Goal: Transaction & Acquisition: Book appointment/travel/reservation

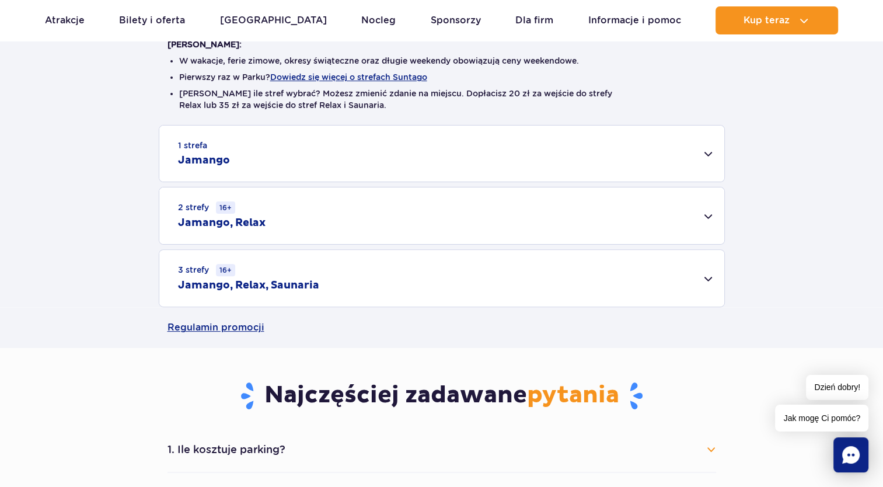
scroll to position [234, 0]
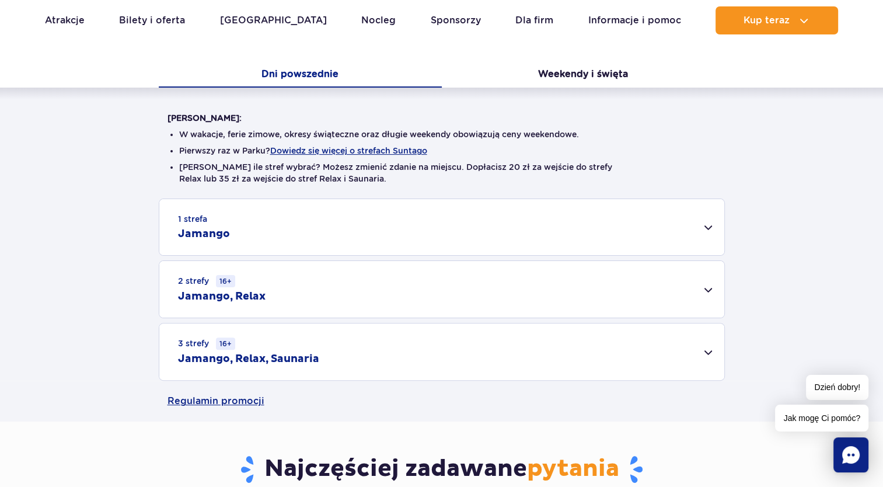
click at [706, 228] on div "1 strefa Jamango" at bounding box center [441, 227] width 565 height 56
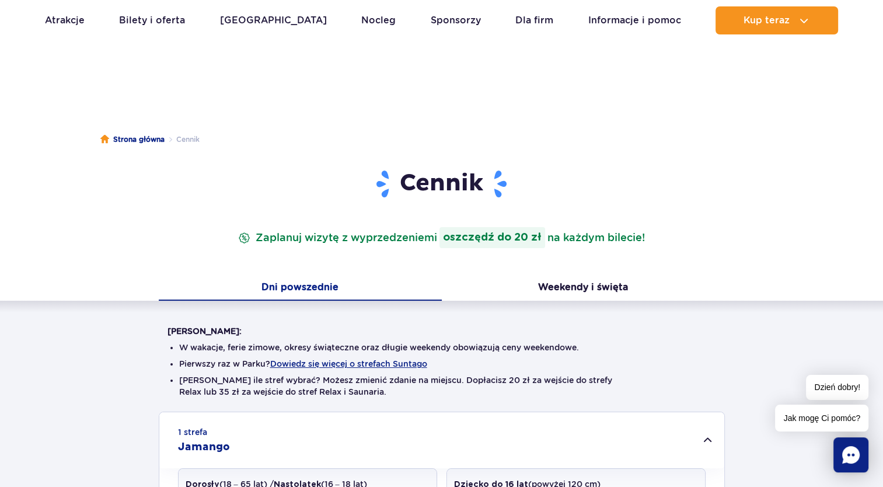
scroll to position [0, 0]
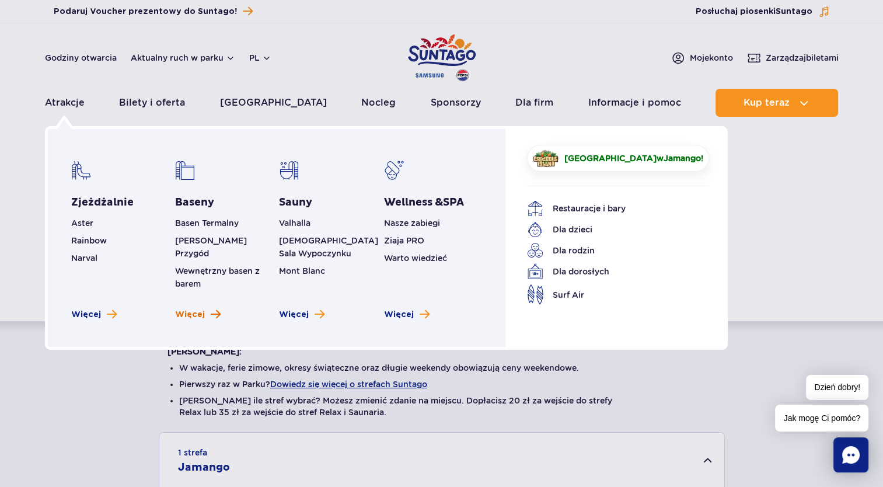
click at [196, 309] on span "Więcej" at bounding box center [190, 315] width 30 height 12
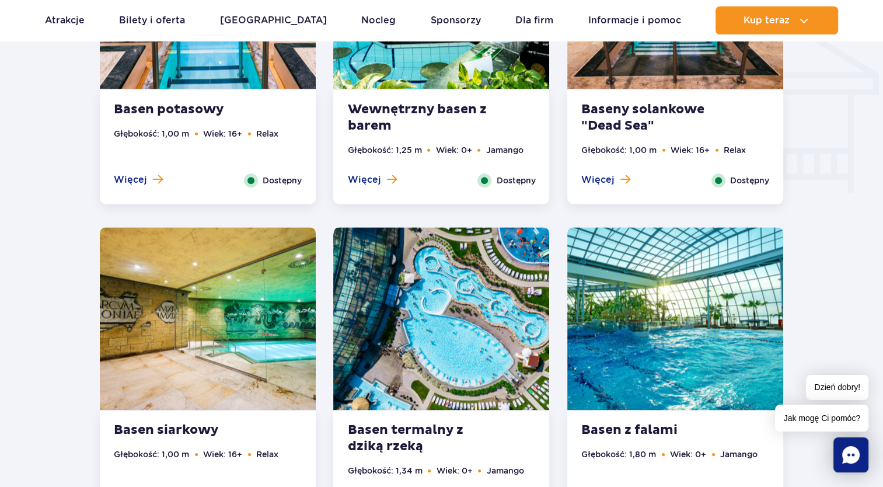
scroll to position [1518, 0]
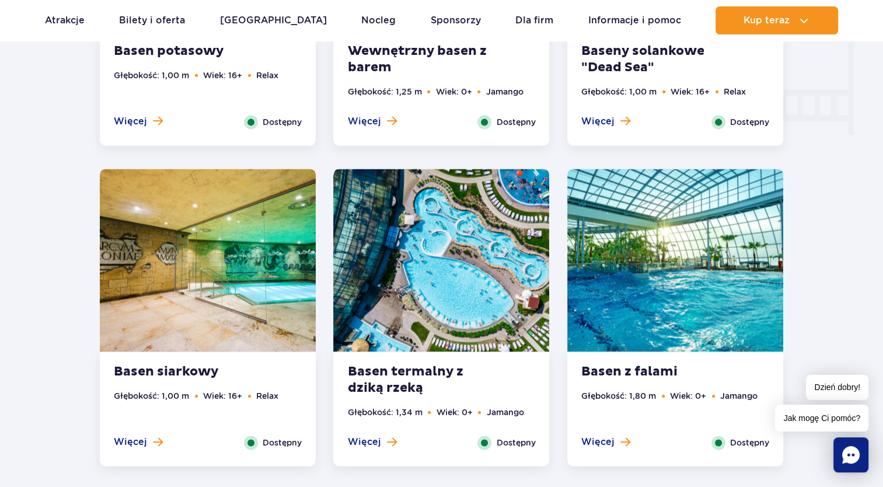
click at [420, 373] on strong "Basen termalny z dziką rzeką" at bounding box center [417, 380] width 141 height 33
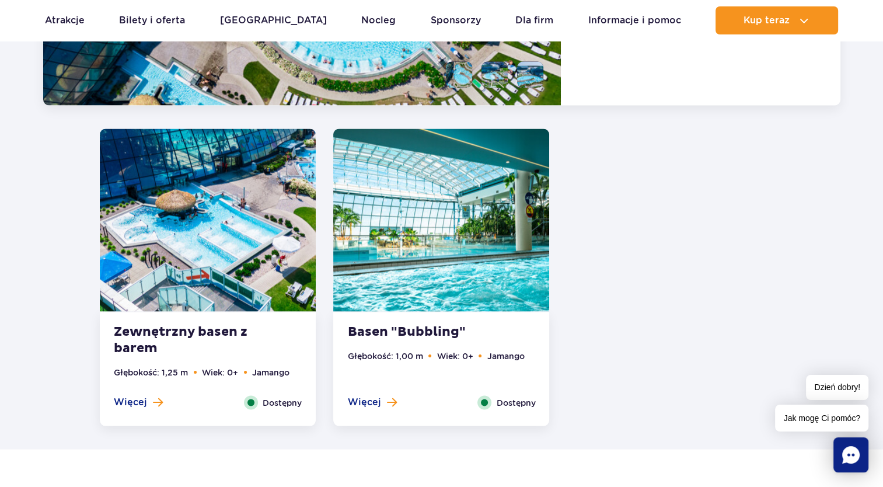
scroll to position [2290, 0]
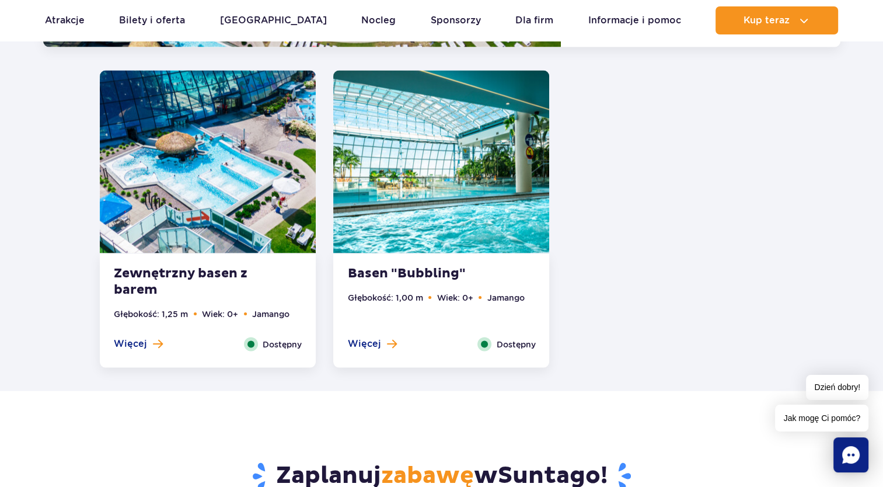
click at [129, 347] on span "Więcej" at bounding box center [130, 343] width 33 height 13
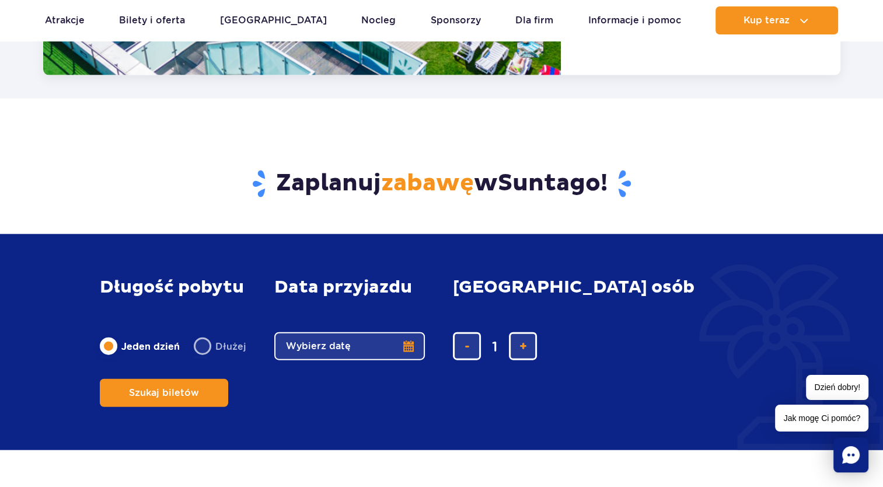
scroll to position [2611, 0]
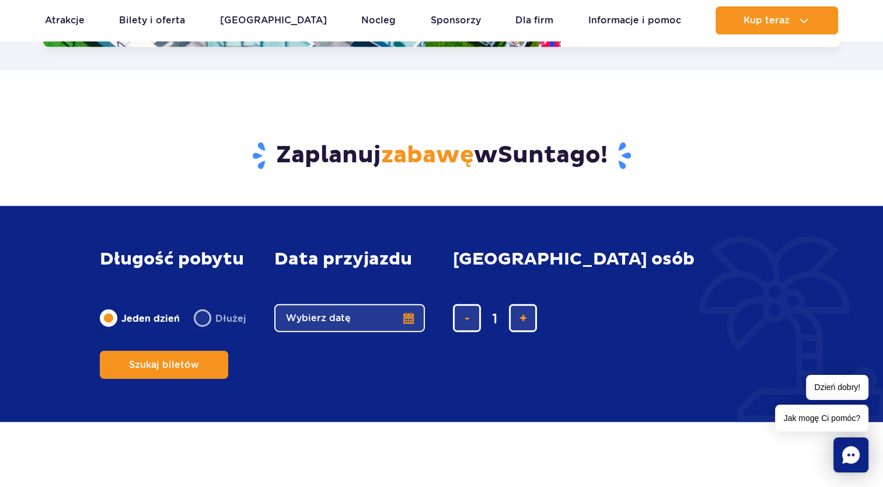
click at [339, 332] on button "Wybierz datę" at bounding box center [349, 318] width 151 height 28
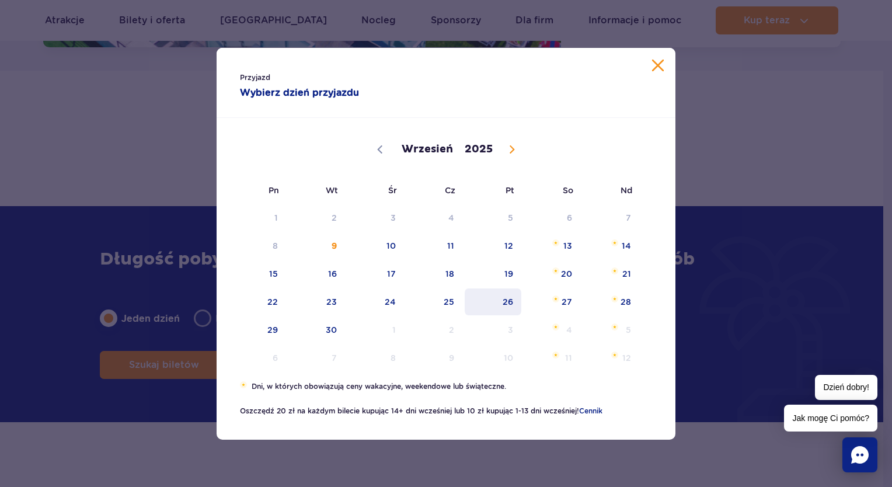
click at [498, 305] on span "26" at bounding box center [493, 301] width 59 height 27
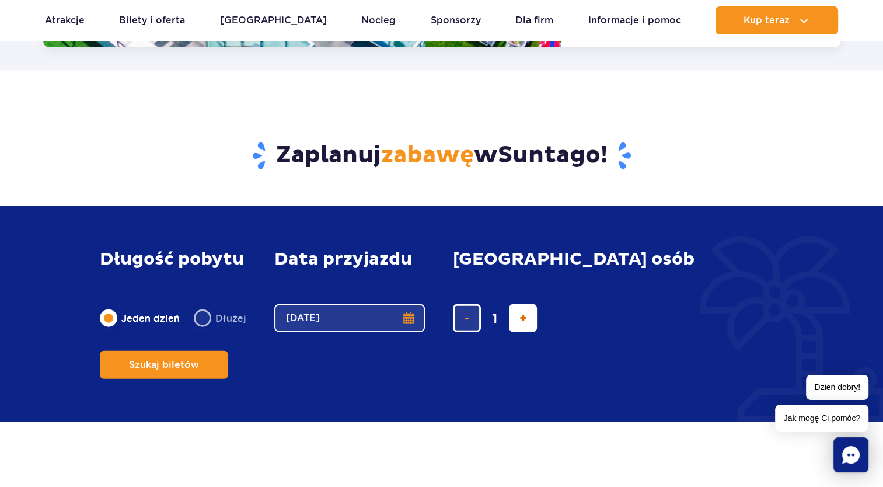
click at [520, 318] on span "dodaj bilet" at bounding box center [524, 318] width 8 height 0
type input "3"
click at [194, 360] on span "Szukaj biletów" at bounding box center [159, 365] width 70 height 11
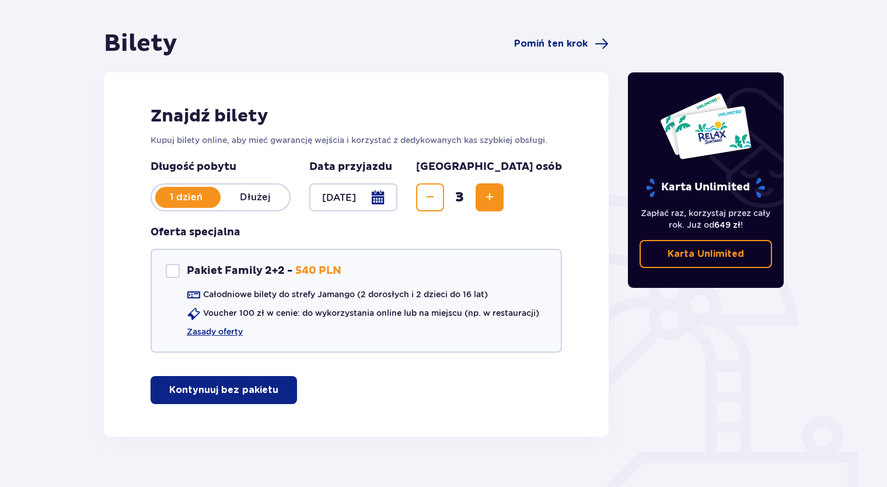
scroll to position [114, 0]
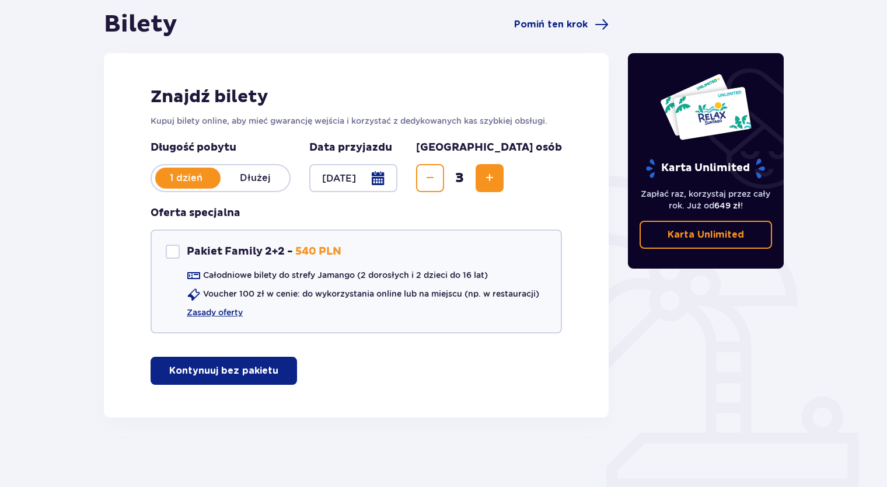
click at [207, 371] on p "Kontynuuj bez pakietu" at bounding box center [223, 370] width 109 height 13
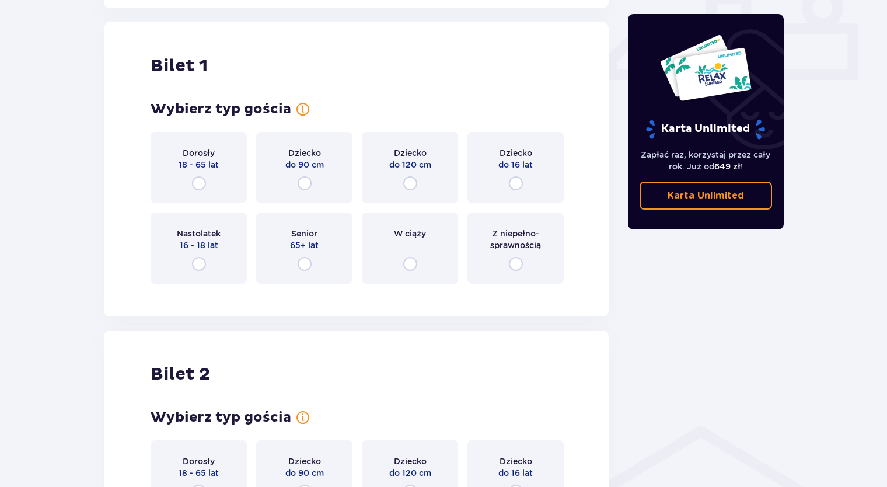
scroll to position [531, 0]
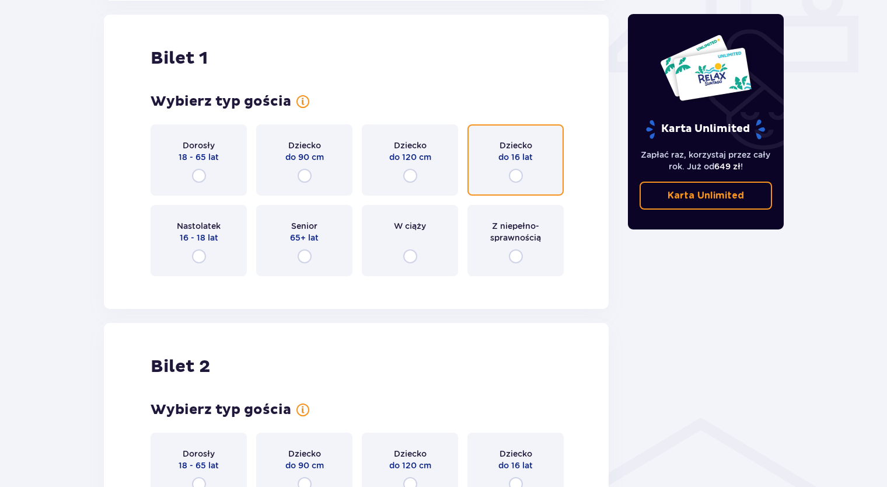
click at [515, 172] on input "radio" at bounding box center [516, 176] width 14 height 14
radio input "true"
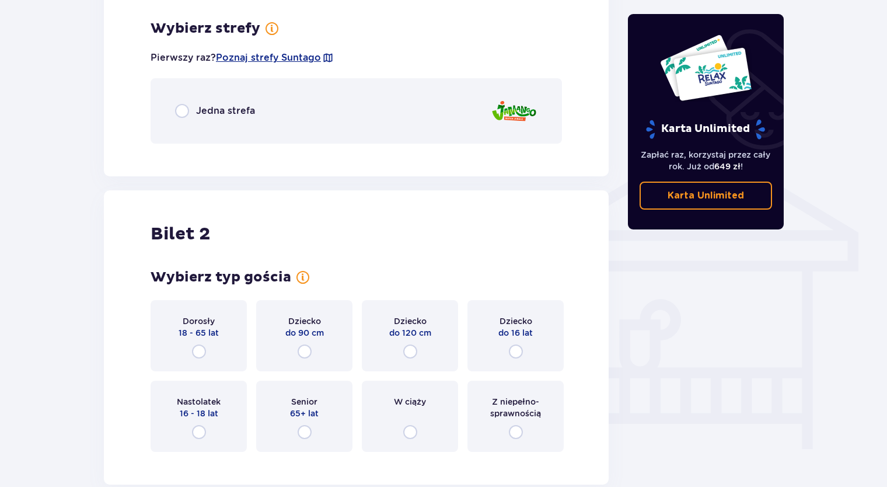
scroll to position [816, 0]
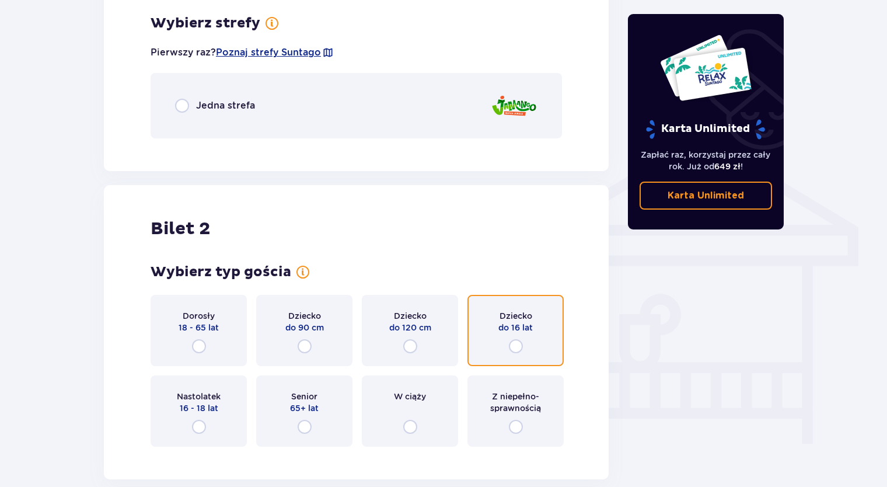
click at [513, 346] on input "radio" at bounding box center [516, 346] width 14 height 14
radio input "true"
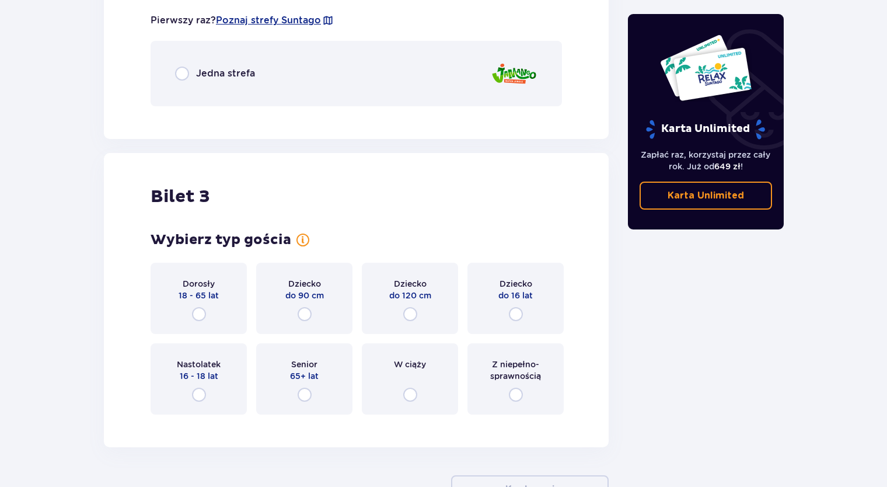
scroll to position [1329, 0]
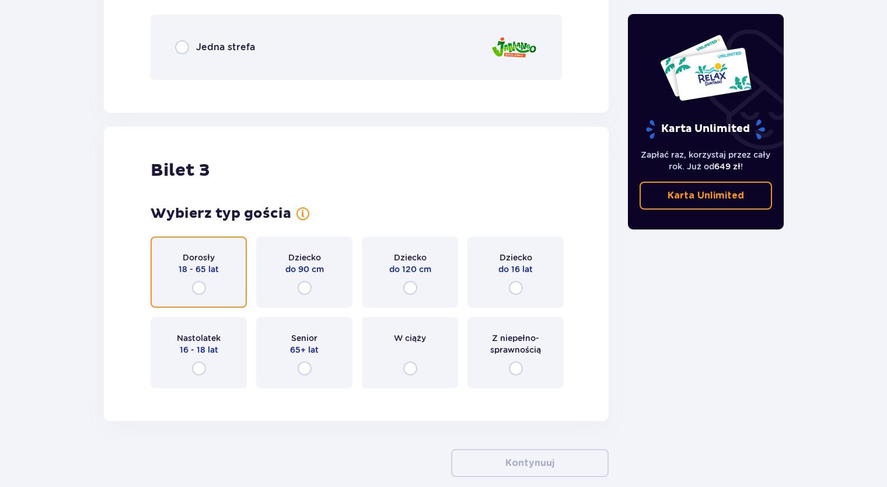
click at [201, 285] on input "radio" at bounding box center [199, 288] width 14 height 14
radio input "true"
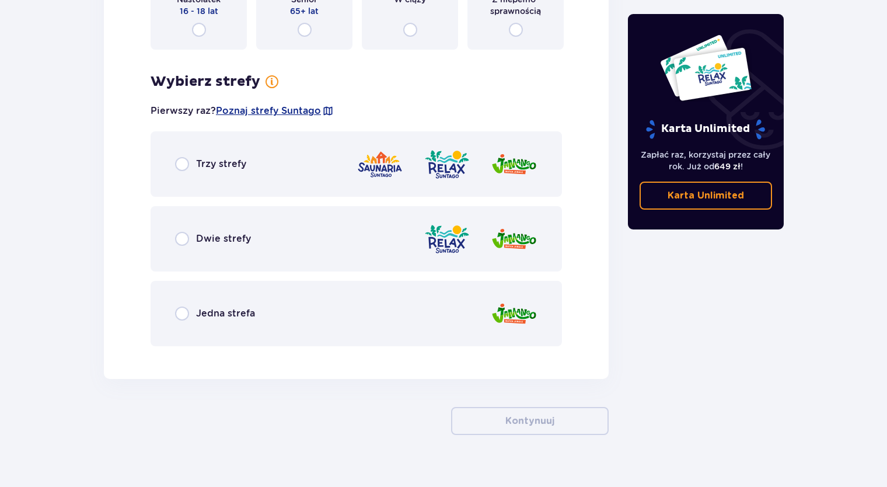
scroll to position [1685, 0]
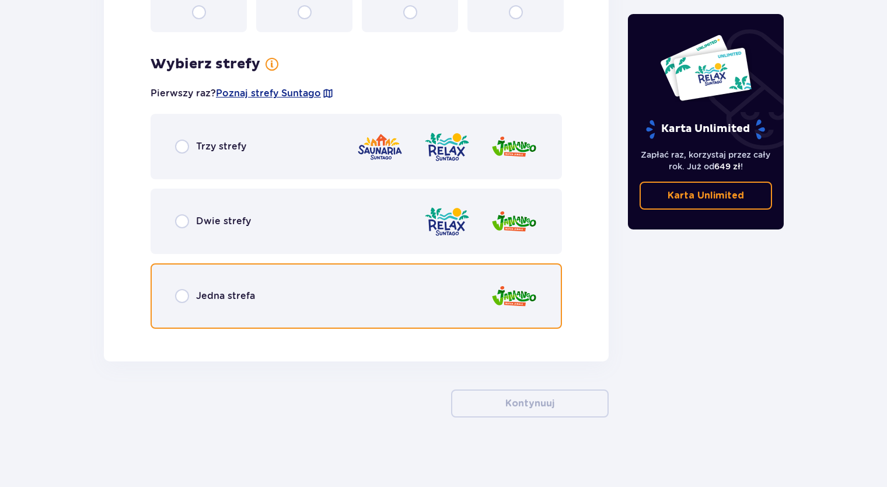
click at [182, 295] on input "radio" at bounding box center [182, 296] width 14 height 14
radio input "true"
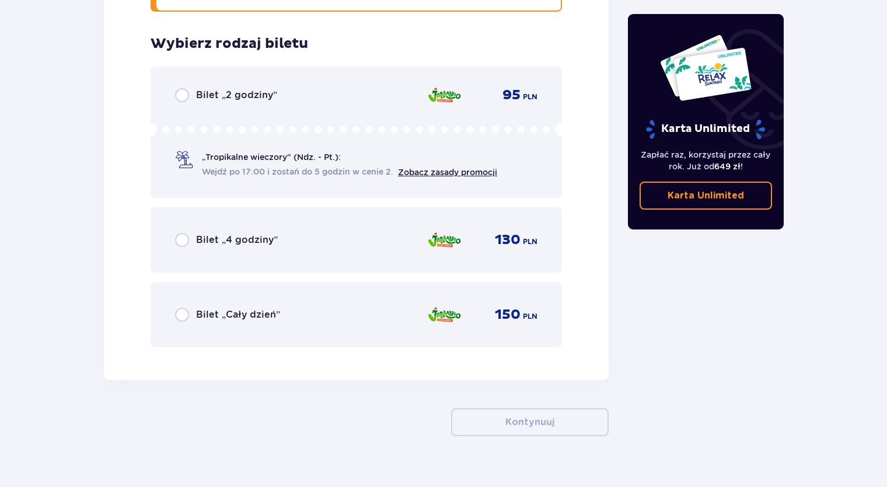
scroll to position [2020, 0]
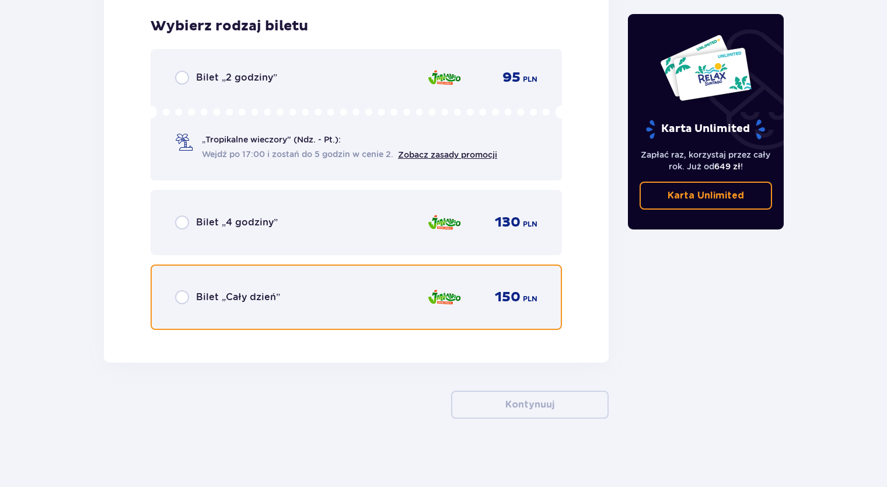
click at [177, 295] on input "radio" at bounding box center [182, 297] width 14 height 14
radio input "true"
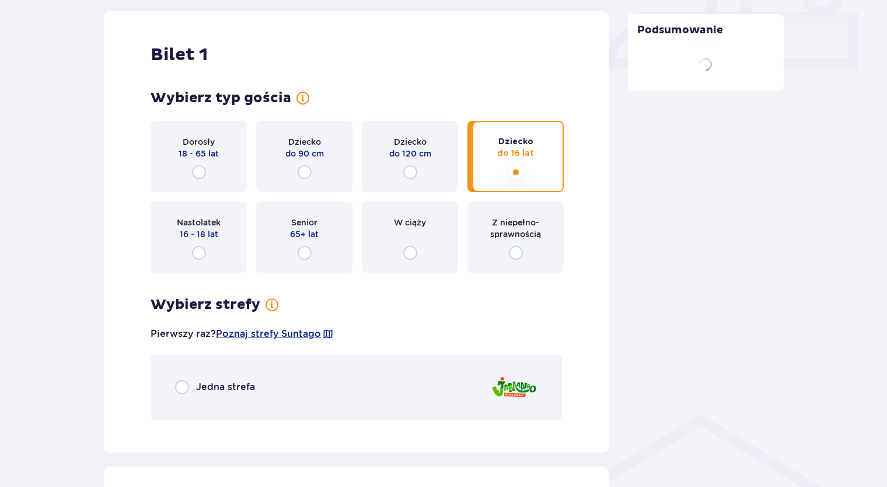
scroll to position [531, 0]
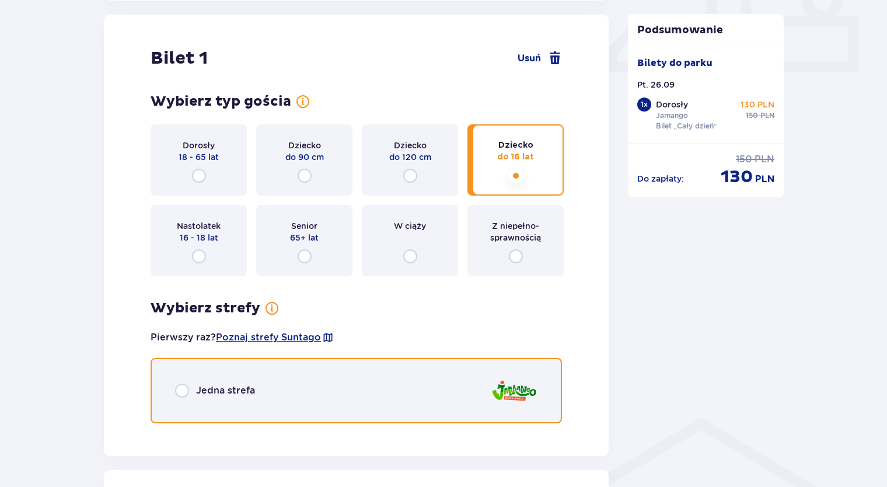
click at [180, 388] on input "radio" at bounding box center [182, 391] width 14 height 14
radio input "true"
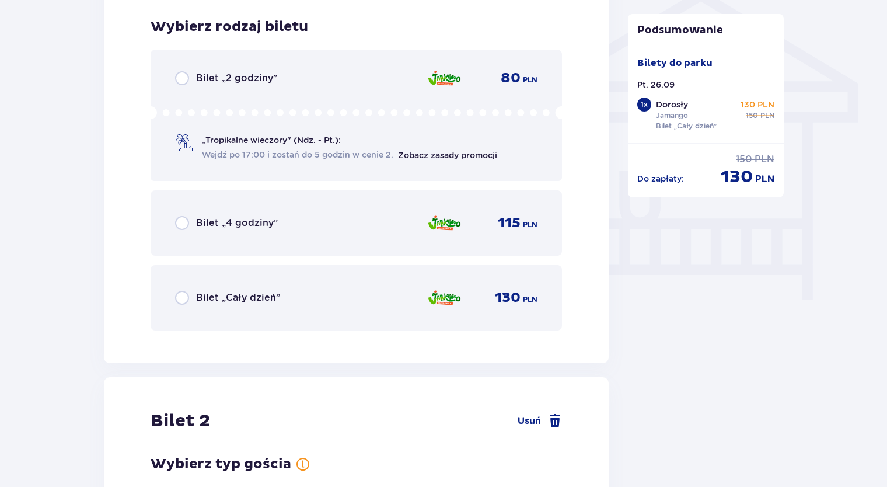
scroll to position [963, 0]
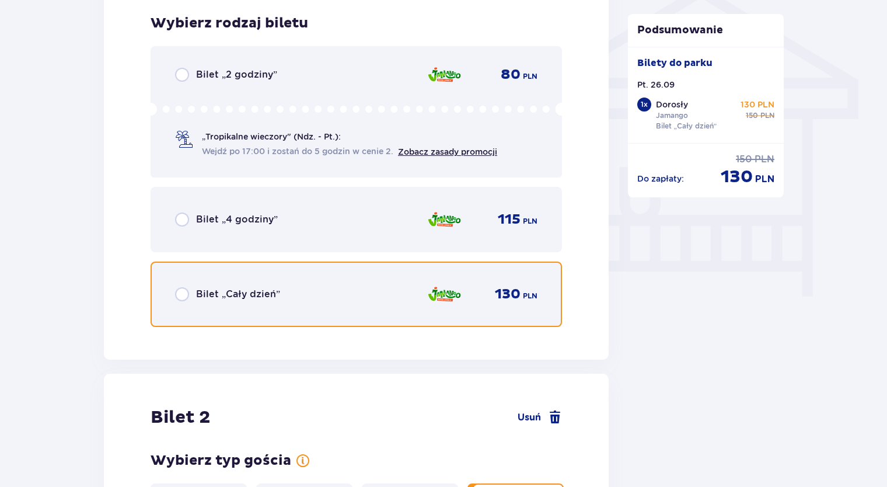
click at [179, 294] on input "radio" at bounding box center [182, 294] width 14 height 14
radio input "true"
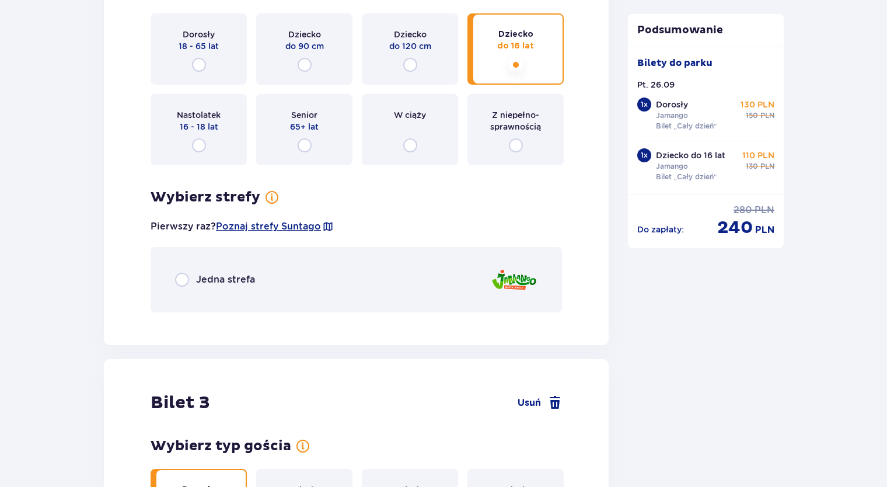
scroll to position [1438, 0]
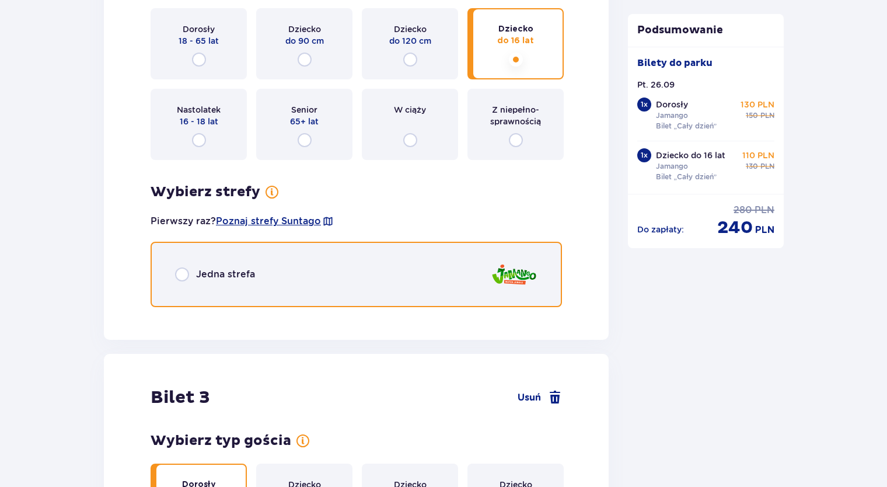
click at [181, 275] on input "radio" at bounding box center [182, 274] width 14 height 14
radio input "true"
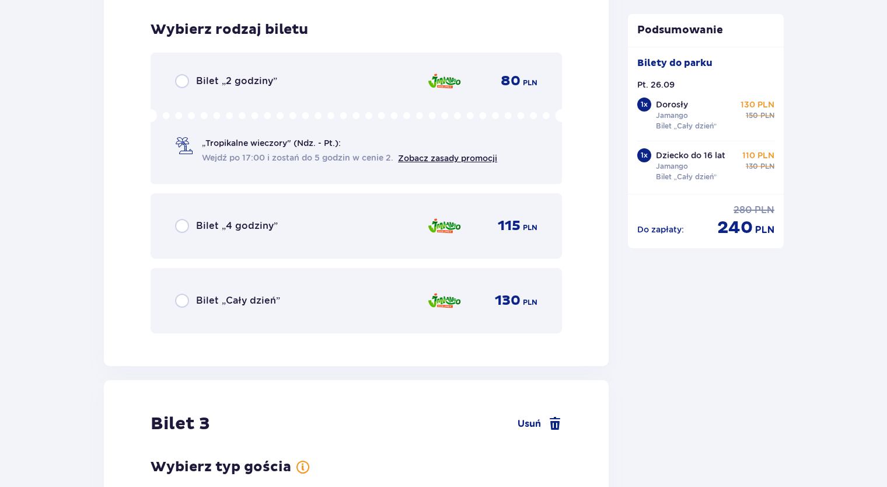
scroll to position [1753, 0]
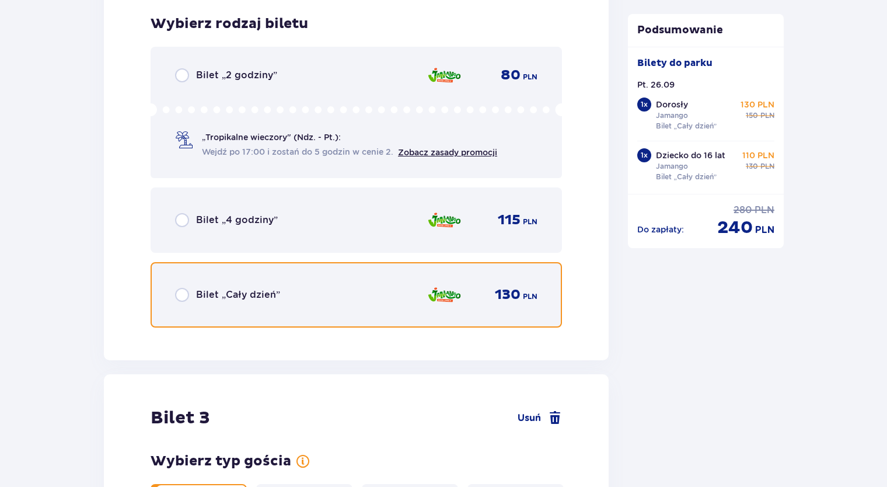
click at [182, 293] on input "radio" at bounding box center [182, 295] width 14 height 14
radio input "true"
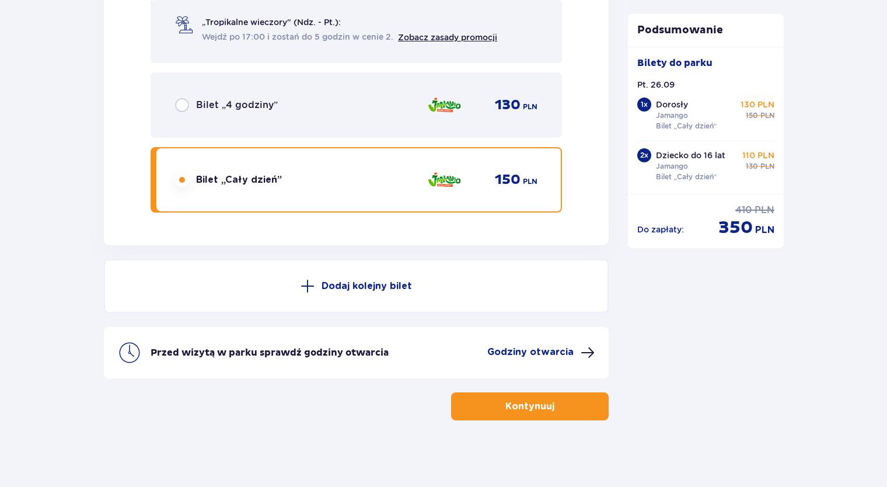
scroll to position [2809, 0]
click at [527, 347] on p "Godziny otwarcia" at bounding box center [530, 351] width 86 height 13
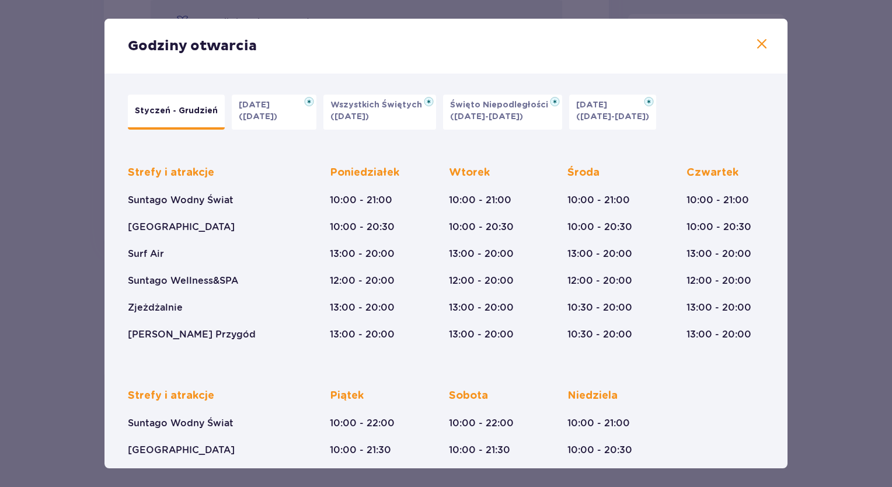
click at [758, 46] on span at bounding box center [762, 44] width 14 height 14
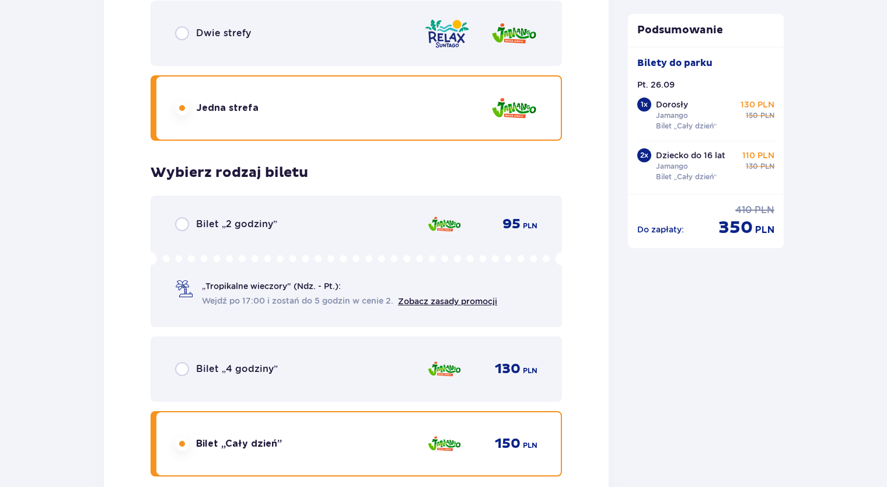
scroll to position [2809, 0]
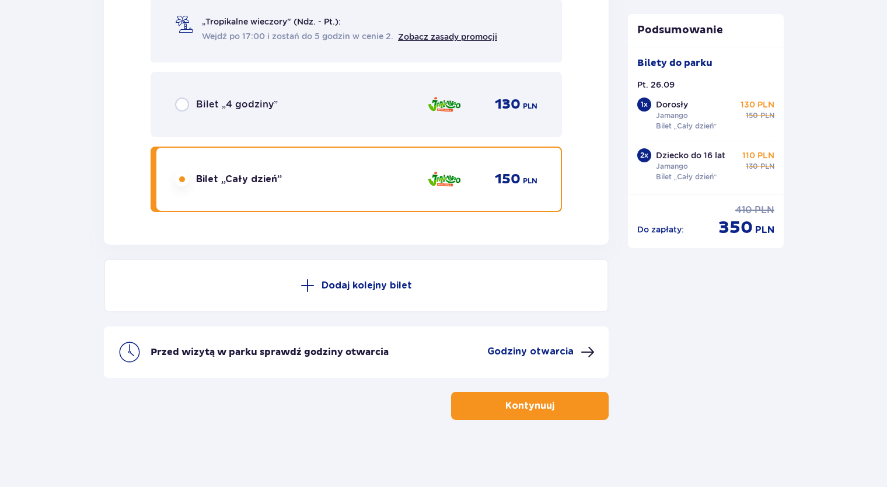
click at [519, 405] on p "Kontynuuj" at bounding box center [530, 405] width 49 height 13
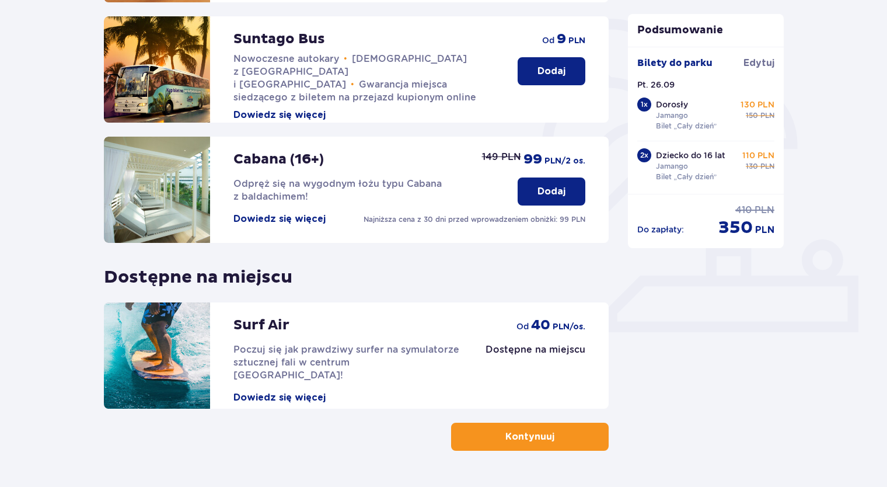
scroll to position [304, 0]
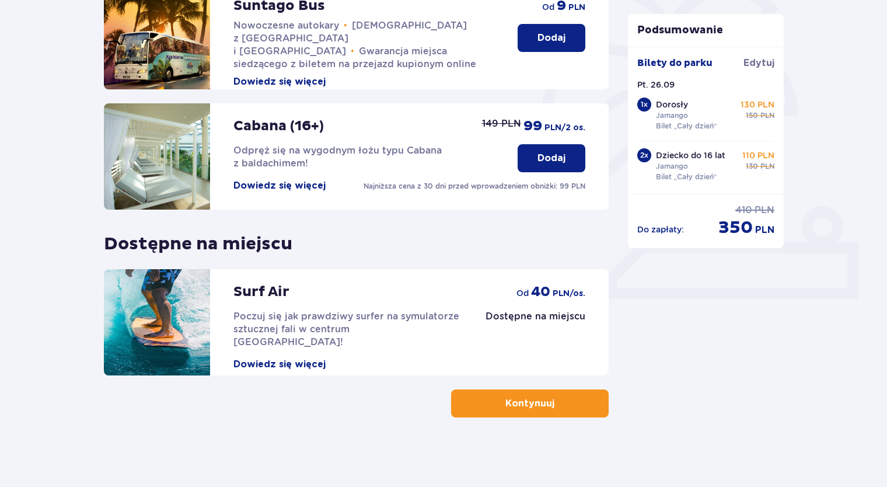
click at [550, 403] on span "button" at bounding box center [557, 403] width 14 height 14
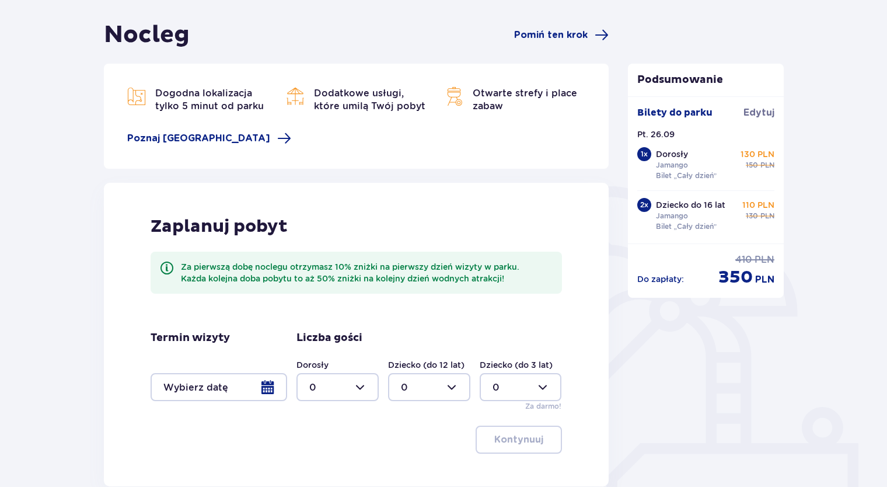
scroll to position [175, 0]
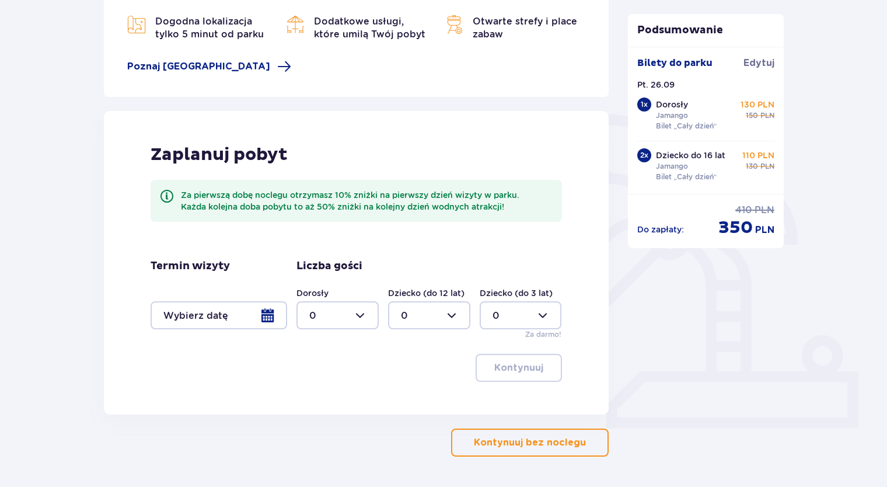
click at [270, 319] on div at bounding box center [219, 315] width 137 height 28
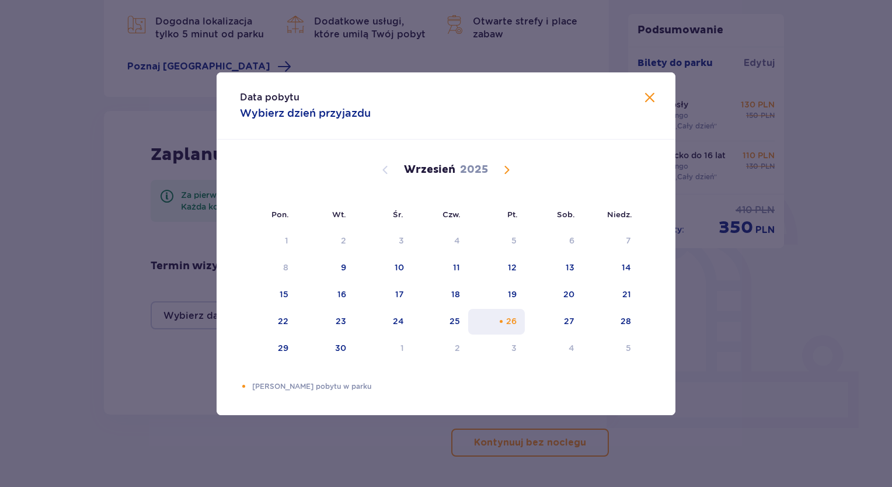
click at [513, 322] on div "26" at bounding box center [511, 321] width 11 height 12
click at [572, 323] on div "27" at bounding box center [569, 321] width 11 height 12
type input "[DATE] - [DATE]"
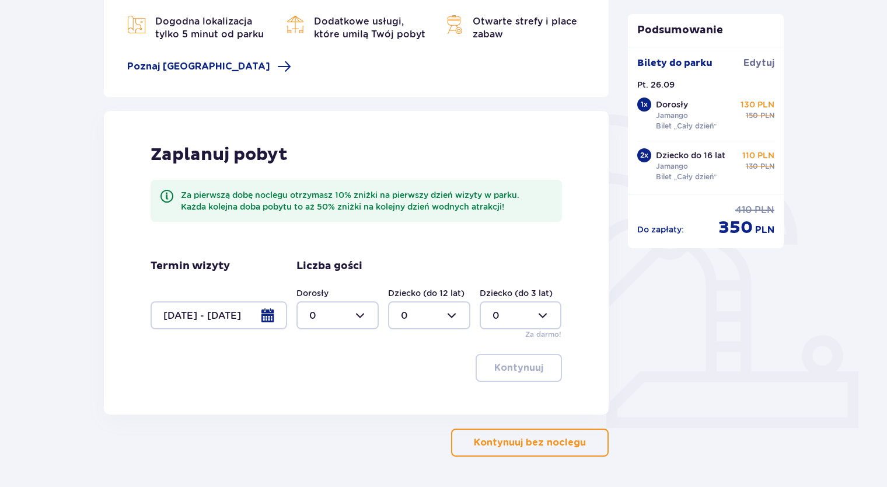
click at [363, 318] on div at bounding box center [338, 315] width 82 height 28
click at [322, 379] on div "1" at bounding box center [337, 375] width 57 height 13
click at [364, 315] on div at bounding box center [338, 315] width 82 height 28
click at [319, 419] on div "3" at bounding box center [337, 424] width 57 height 13
type input "3"
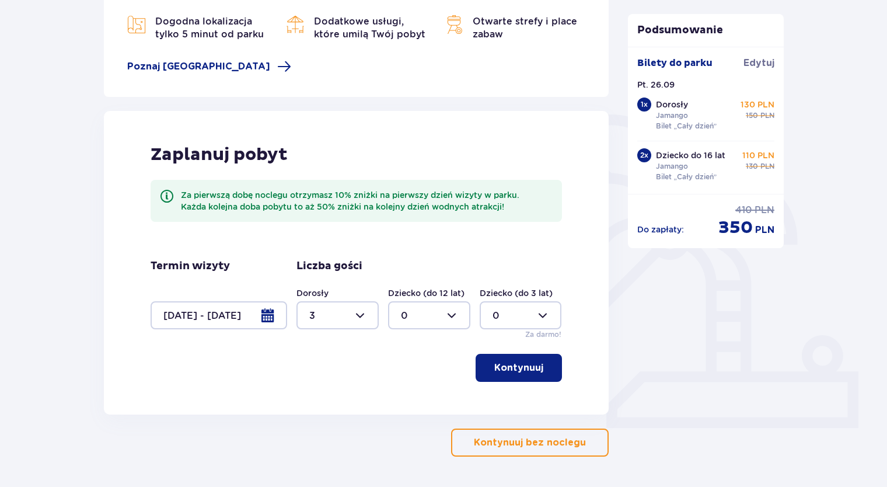
scroll to position [215, 0]
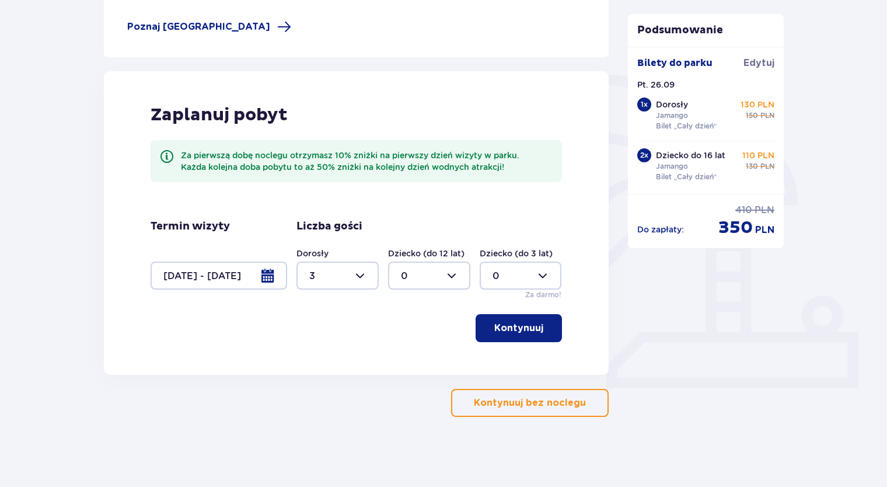
click at [518, 329] on p "Kontynuuj" at bounding box center [518, 328] width 49 height 13
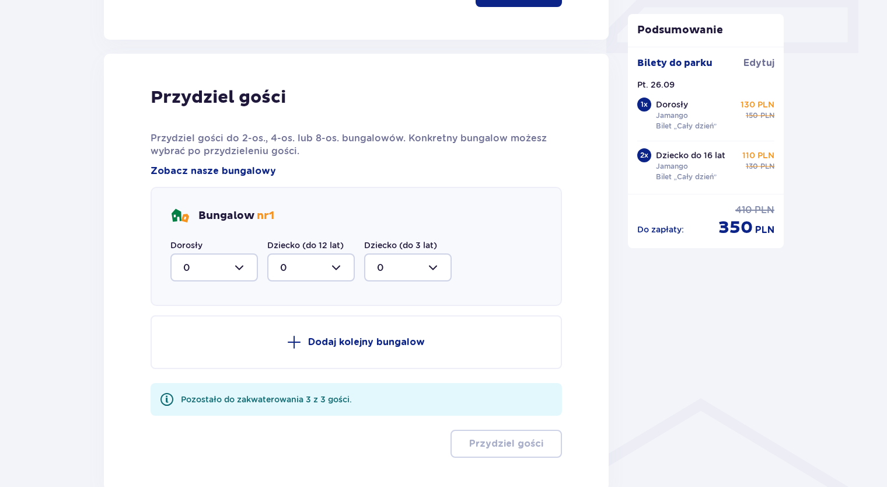
scroll to position [548, 0]
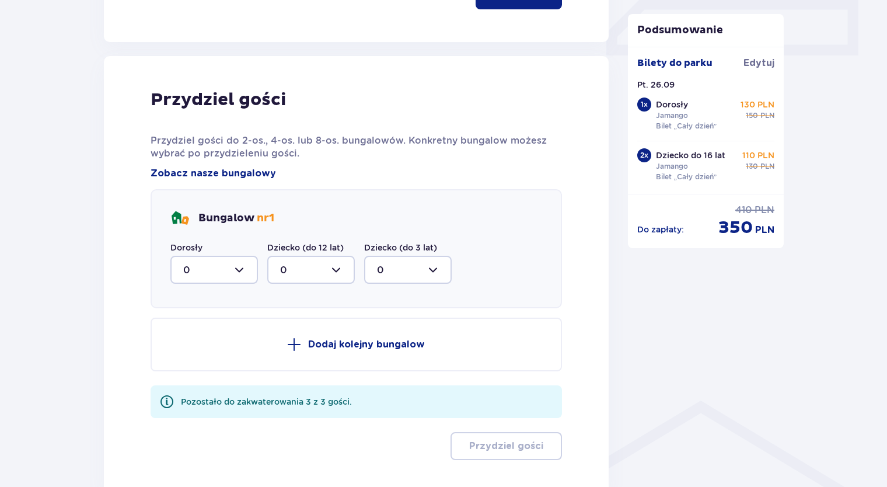
click at [243, 267] on div at bounding box center [214, 270] width 88 height 28
click at [187, 386] on span "3" at bounding box center [214, 379] width 85 height 25
type input "3"
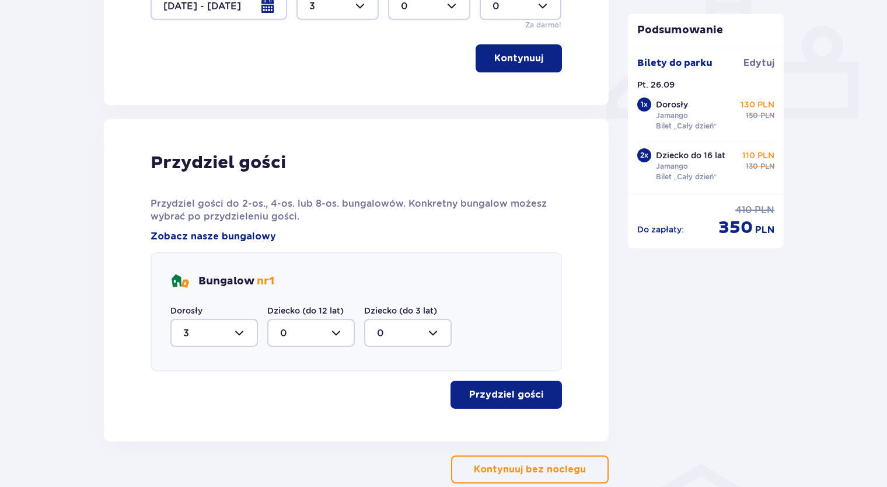
scroll to position [489, 0]
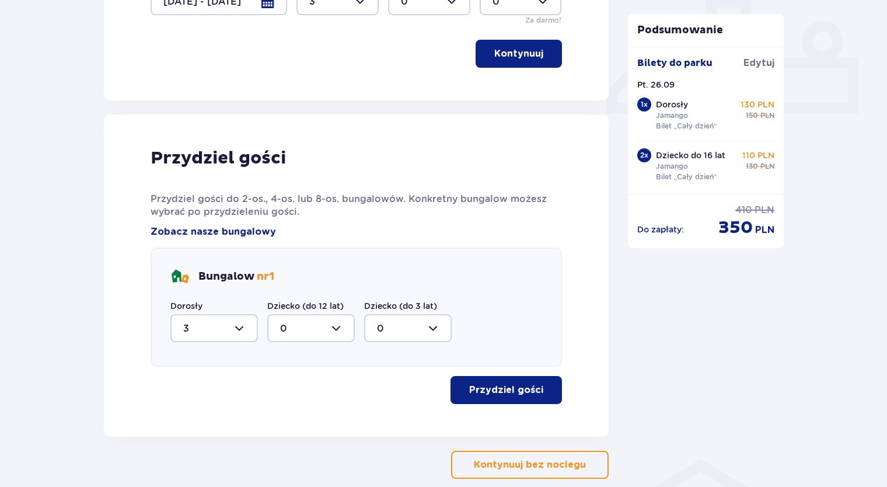
click at [516, 54] on p "Kontynuuj" at bounding box center [518, 53] width 49 height 13
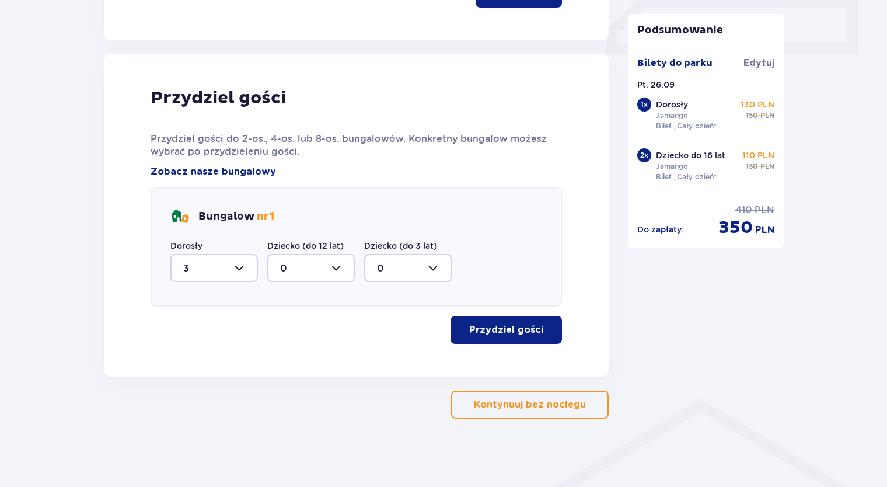
scroll to position [551, 0]
click at [485, 328] on p "Przydziel gości" at bounding box center [506, 328] width 74 height 13
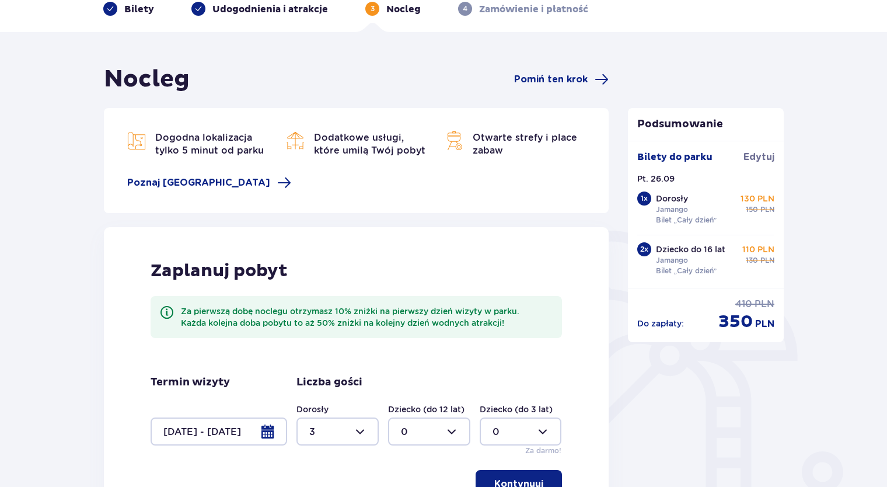
scroll to position [0, 0]
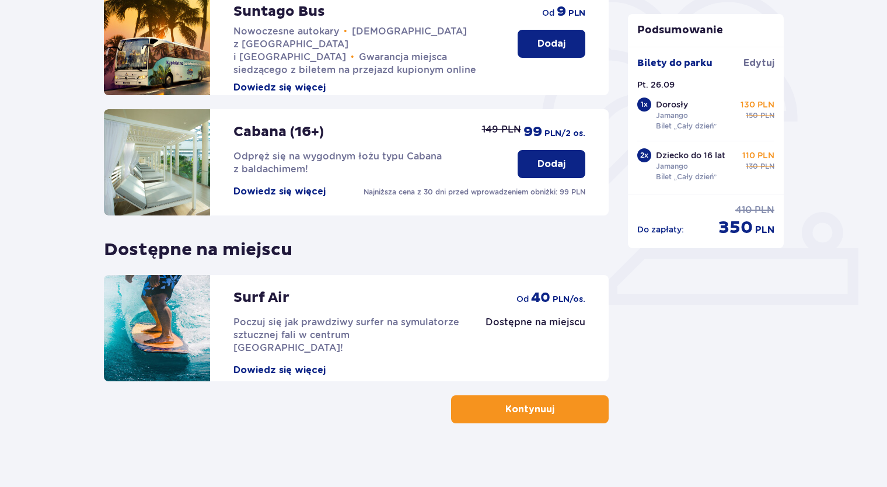
scroll to position [304, 0]
